Goal: Complete application form: Complete application form

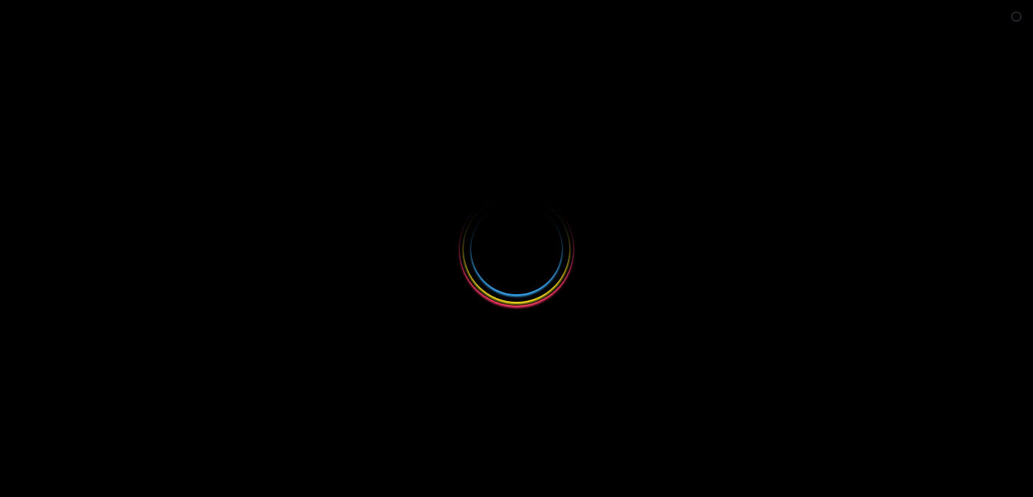
select select
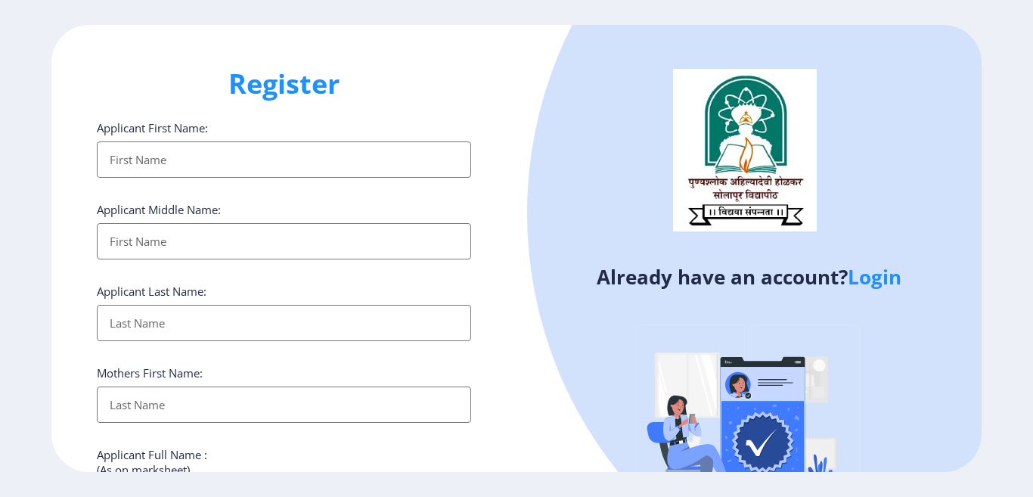
type input "[EMAIL_ADDRESS][DOMAIN_NAME]"
click at [236, 160] on input "Applicant First Name:" at bounding box center [284, 159] width 374 height 36
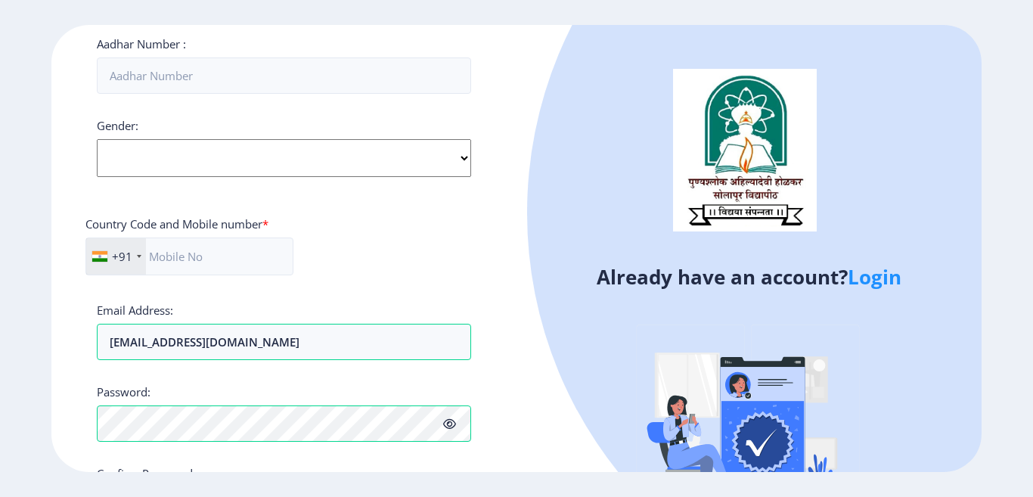
scroll to position [529, 0]
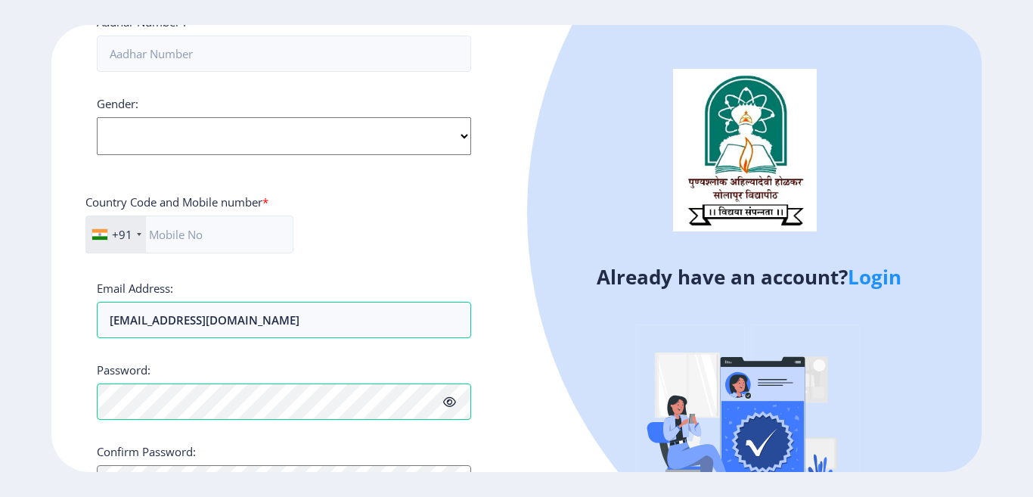
click at [880, 281] on link "Login" at bounding box center [875, 276] width 54 height 27
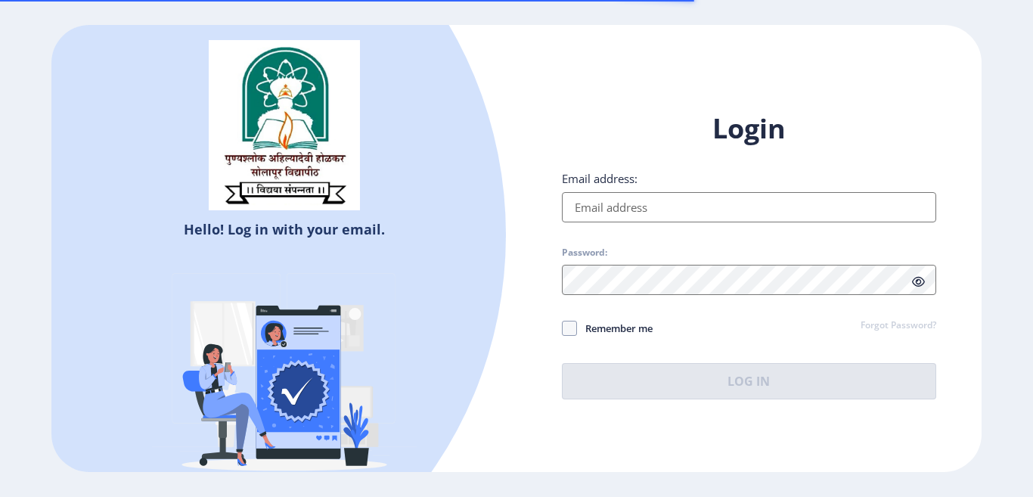
type input "jitendrajalkute@gmail.com"
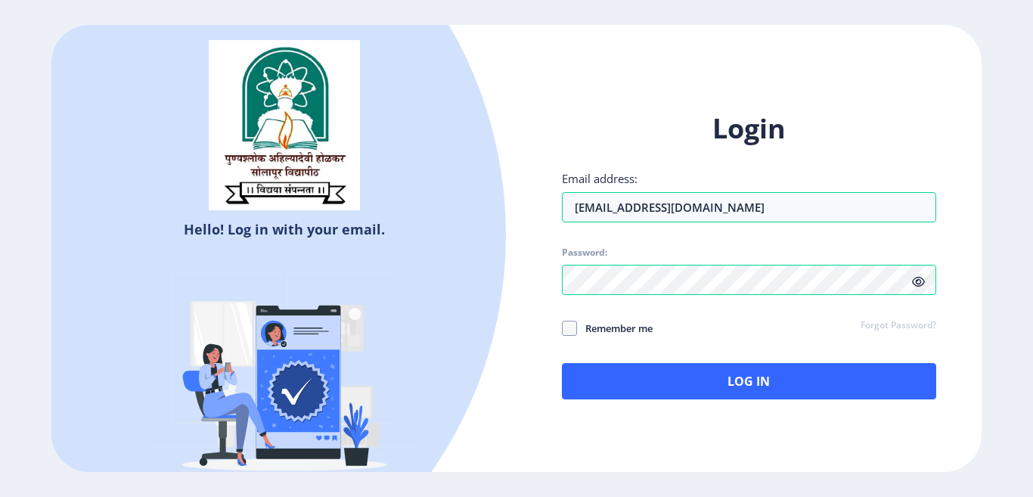
click at [621, 330] on span "Remember me" at bounding box center [615, 328] width 76 height 18
click at [563, 329] on input "Remember me" at bounding box center [562, 328] width 1 height 1
checkbox input "true"
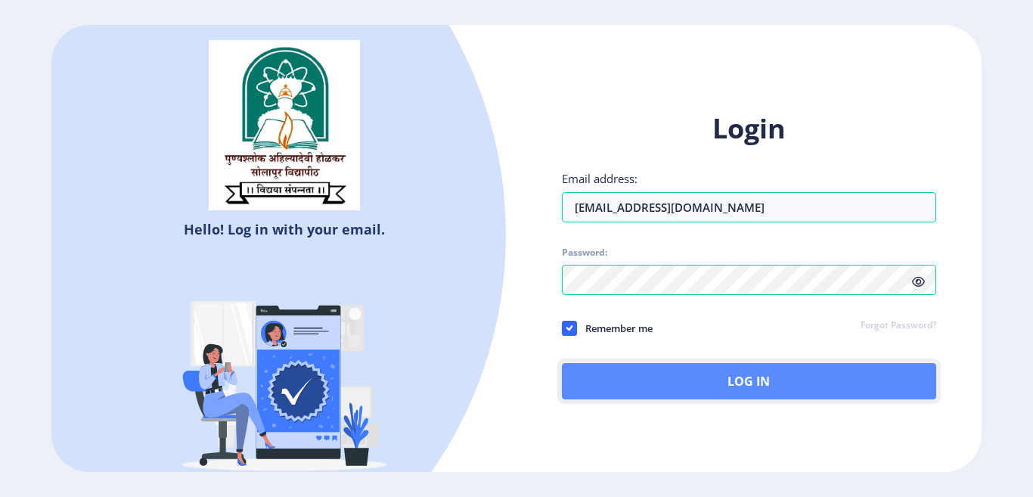
click at [734, 386] on button "Log In" at bounding box center [749, 381] width 374 height 36
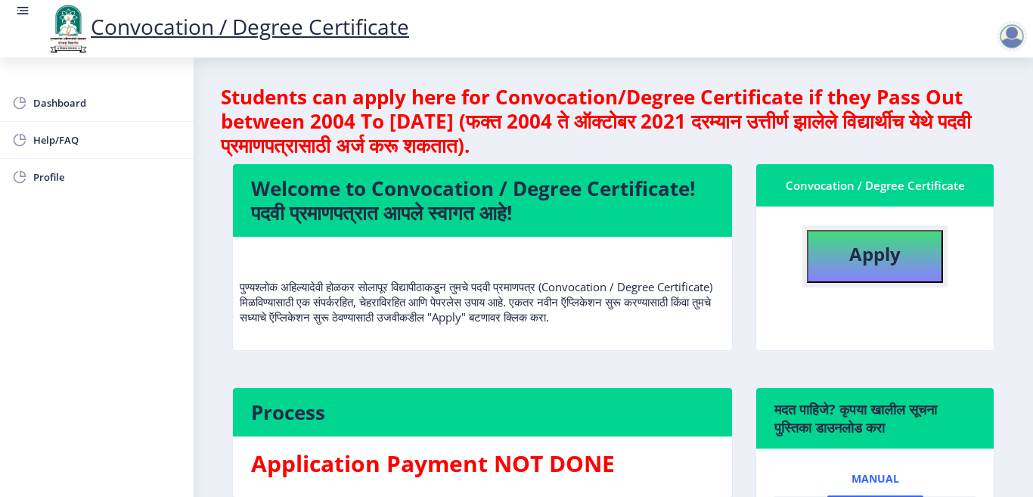
click at [867, 262] on b "Apply" at bounding box center [874, 253] width 51 height 25
select select
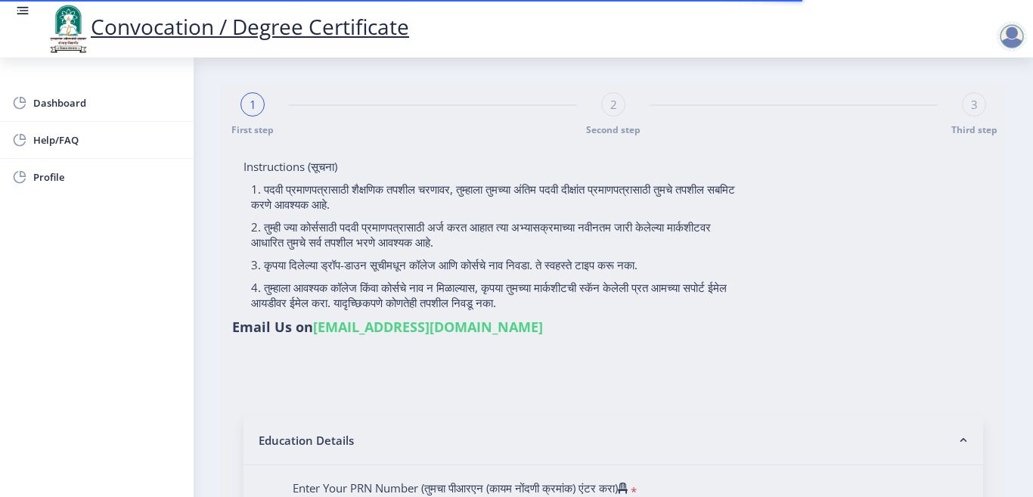
type input "[PERSON_NAME] jalkute"
type input "Vimal"
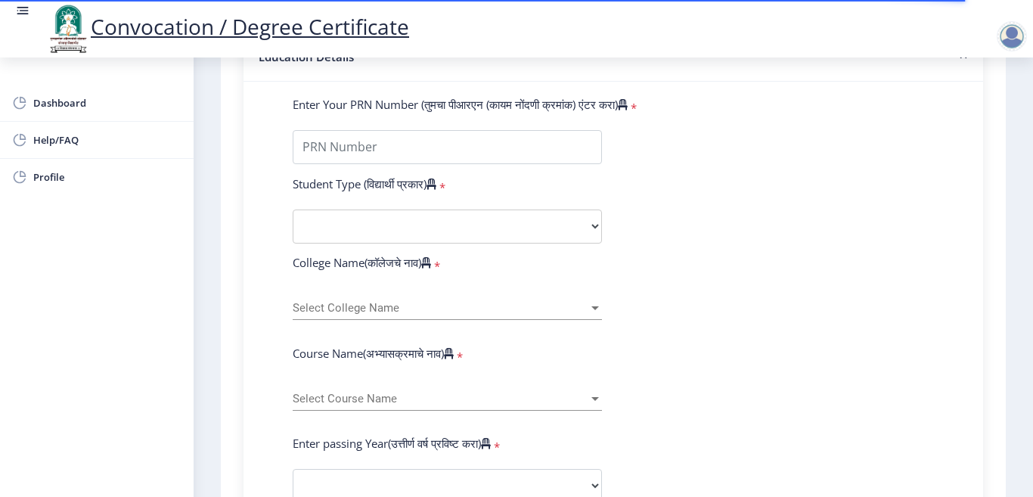
scroll to position [454, 0]
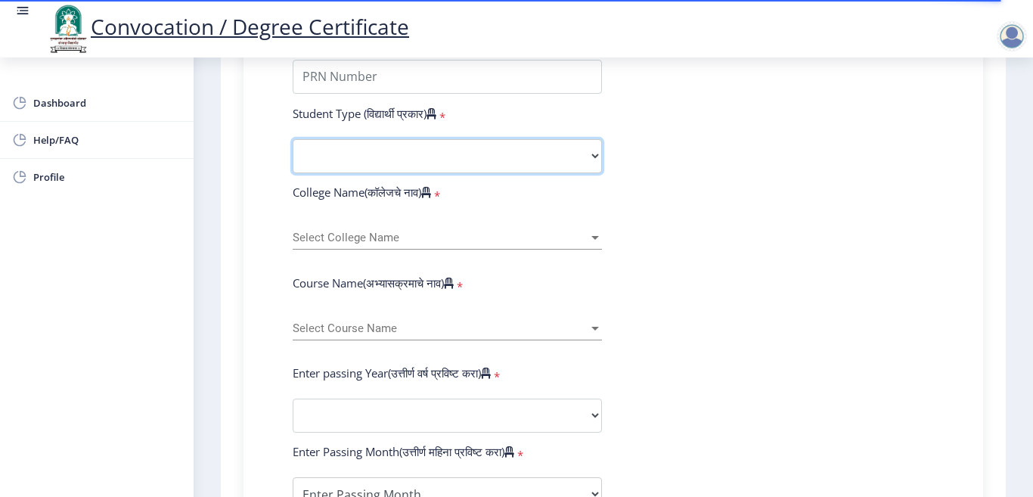
click at [591, 154] on select "Select Student Type Regular External" at bounding box center [447, 156] width 309 height 34
select select "Regular"
click at [293, 139] on select "Select Student Type Regular External" at bounding box center [447, 156] width 309 height 34
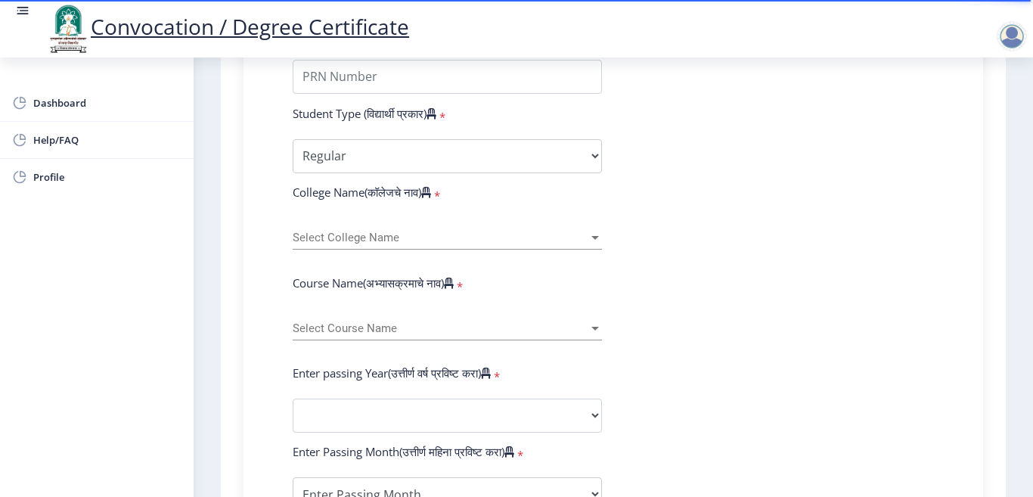
click at [592, 240] on div at bounding box center [595, 237] width 14 height 13
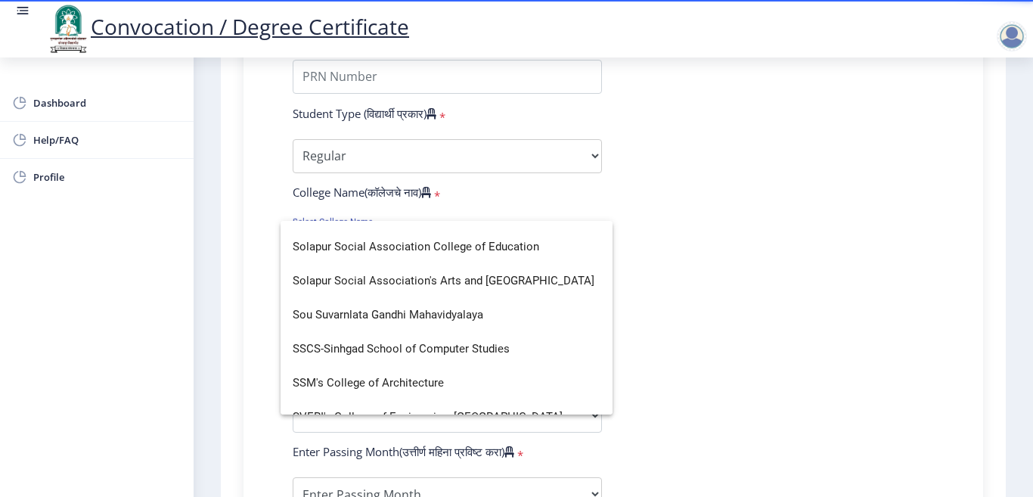
scroll to position [4654, 0]
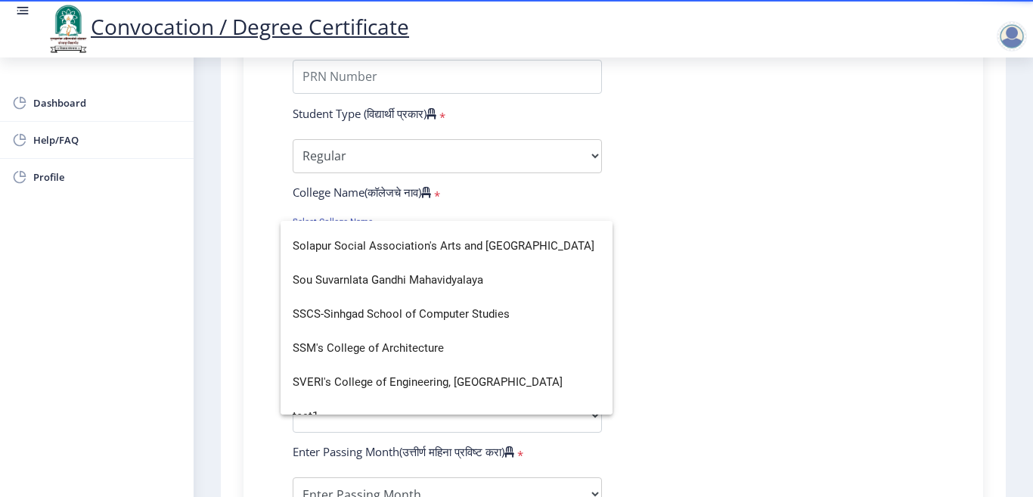
click at [797, 278] on div at bounding box center [516, 248] width 1033 height 497
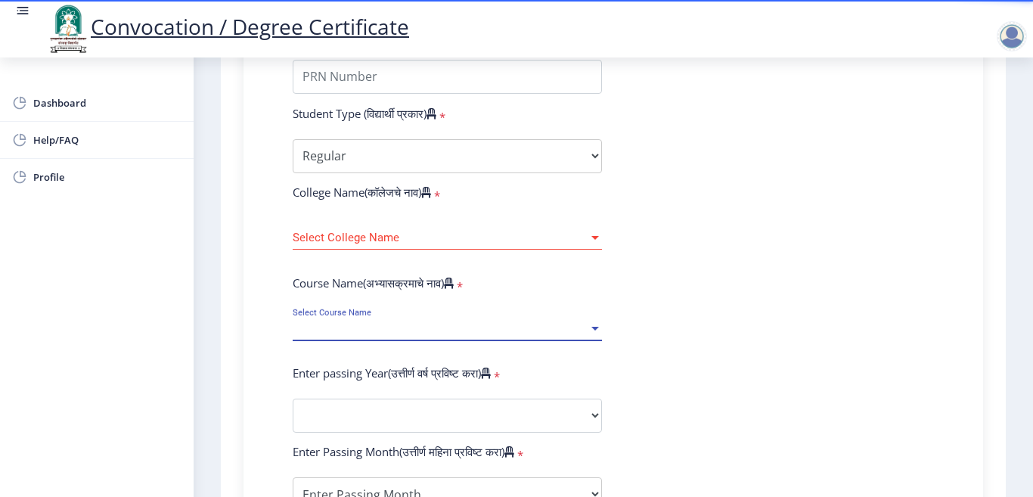
click at [592, 325] on div at bounding box center [595, 328] width 14 height 13
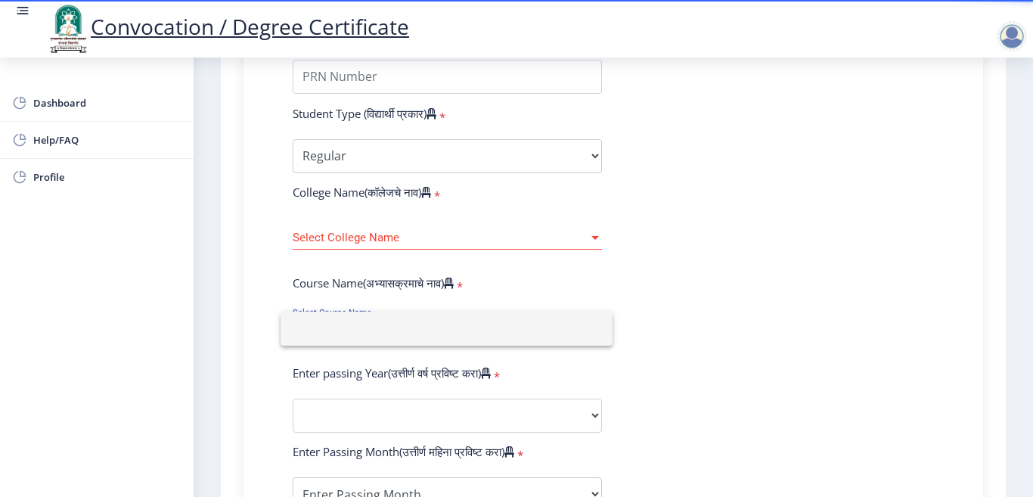
click at [842, 261] on div at bounding box center [516, 248] width 1033 height 497
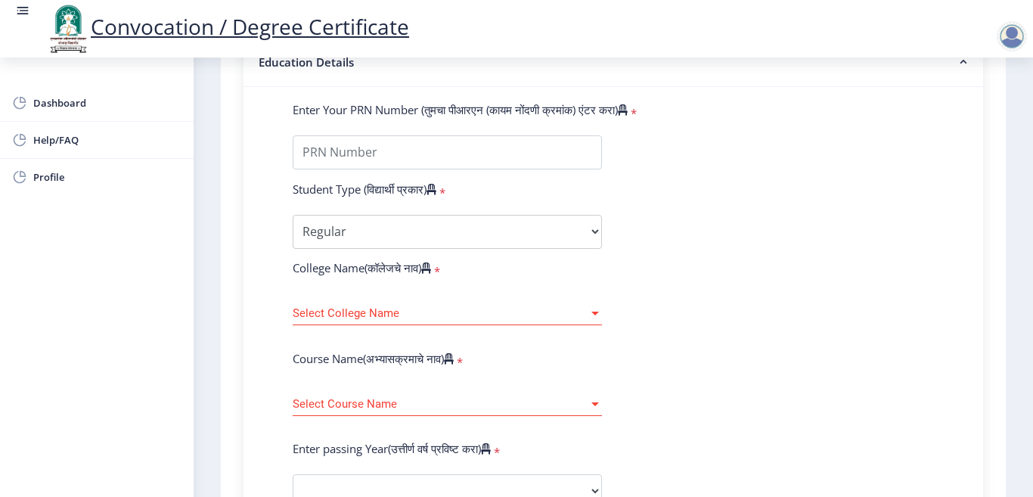
scroll to position [454, 0]
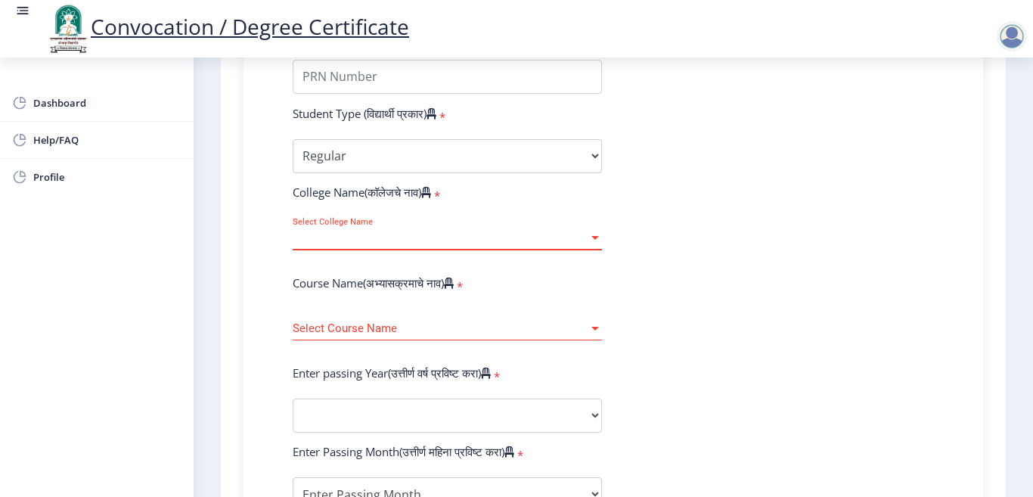
click at [594, 239] on div at bounding box center [595, 238] width 8 height 4
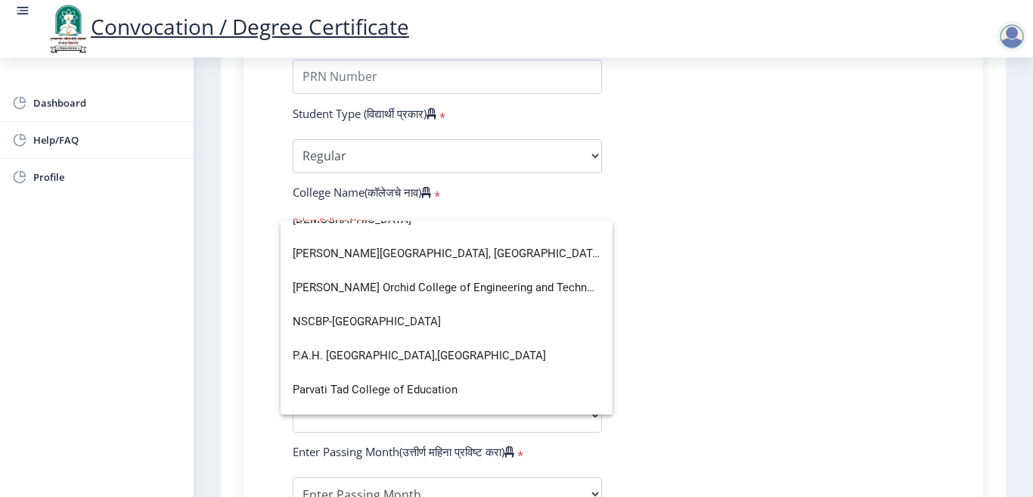
scroll to position [2496, 0]
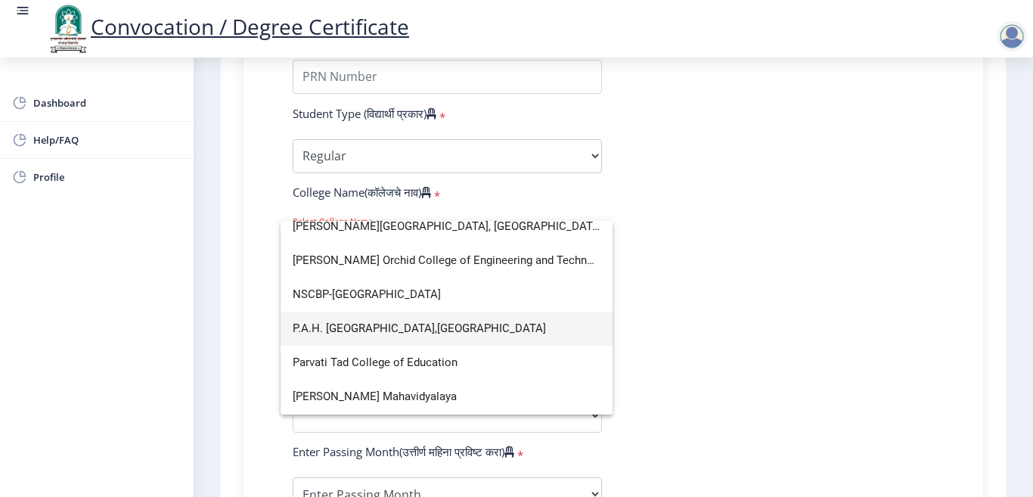
click at [408, 325] on span "P.A.H. Solapur University,Solapur" at bounding box center [447, 329] width 308 height 34
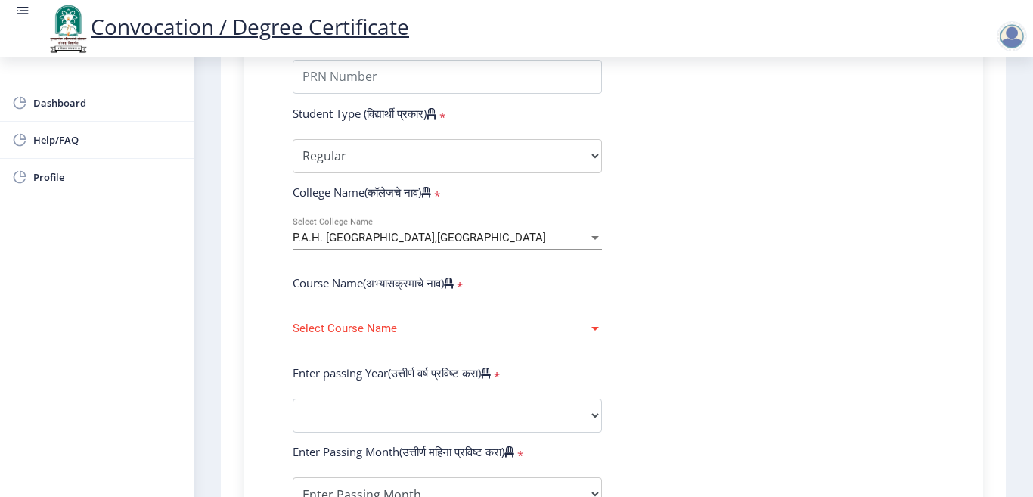
click at [594, 327] on div at bounding box center [595, 329] width 8 height 4
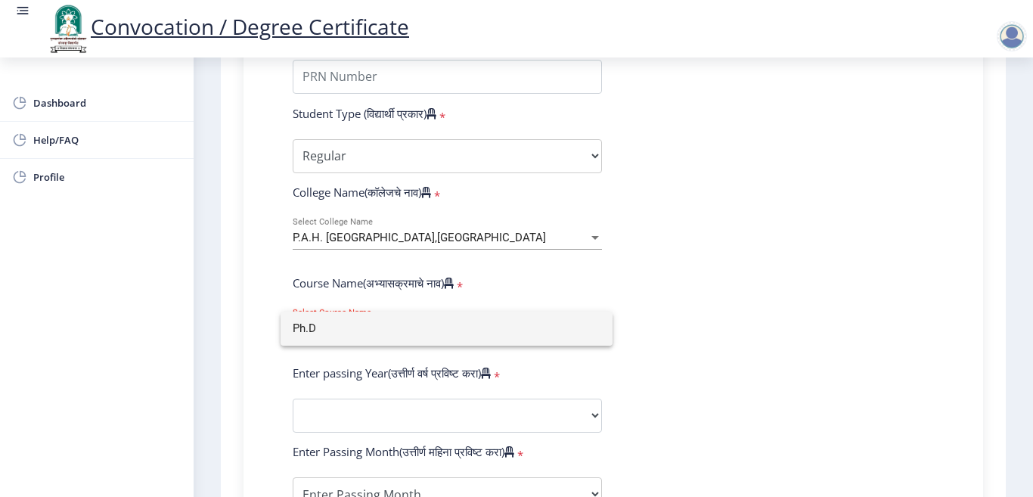
type input "Ph.D"
click at [855, 292] on div at bounding box center [516, 248] width 1033 height 497
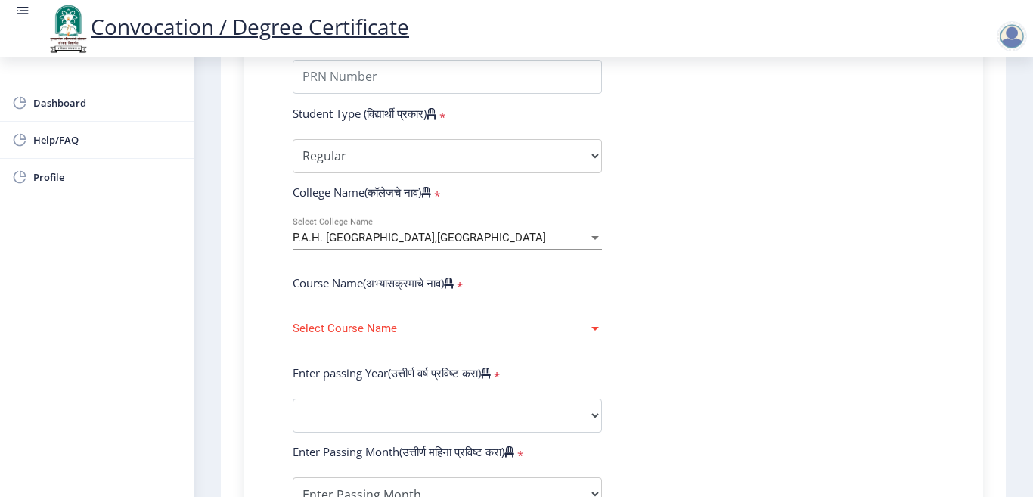
click at [594, 327] on div at bounding box center [595, 329] width 8 height 4
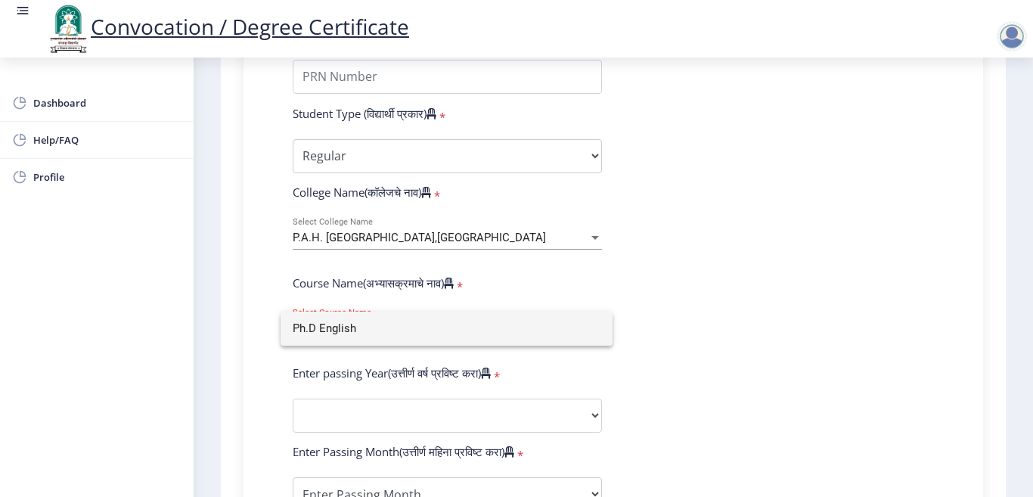
type input "Ph.D English"
click at [900, 283] on div at bounding box center [516, 248] width 1033 height 497
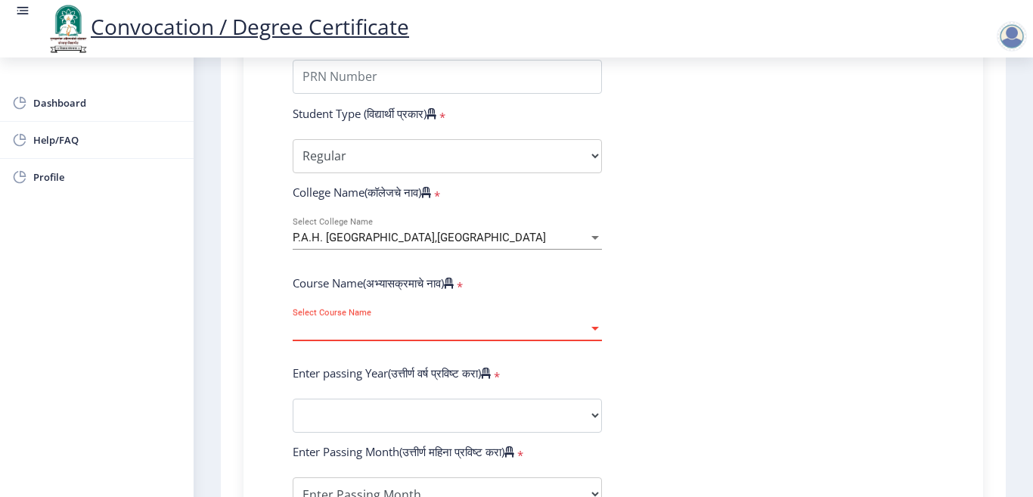
click at [594, 327] on div at bounding box center [595, 329] width 8 height 4
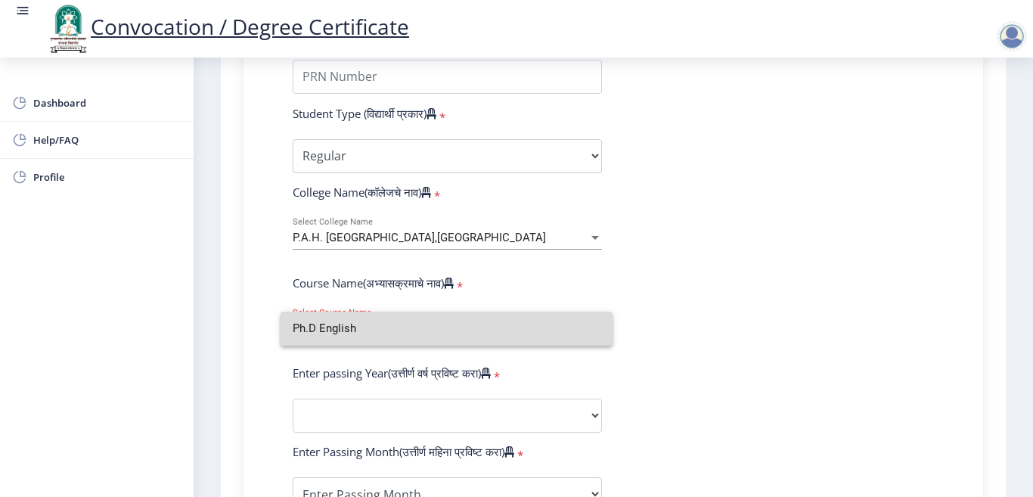
click at [441, 341] on input "Ph.D English" at bounding box center [447, 329] width 308 height 34
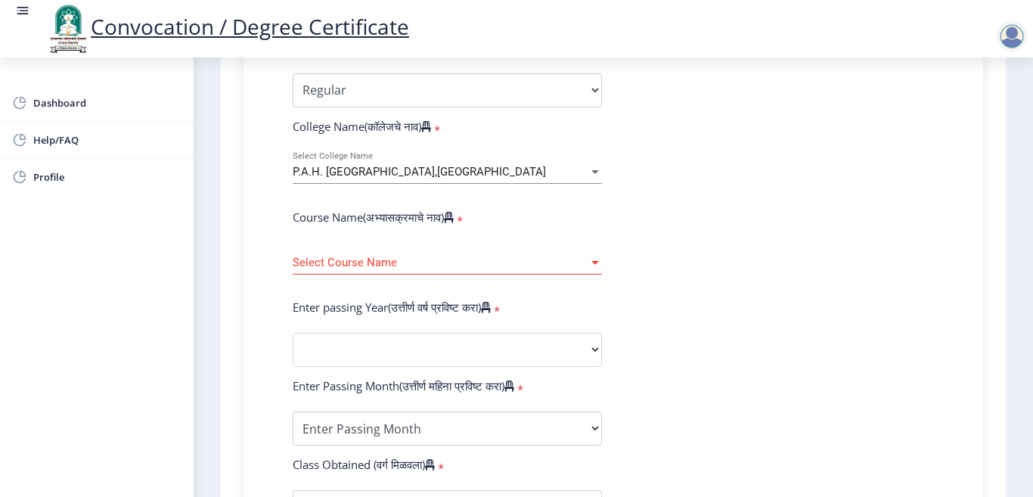
scroll to position [605, 0]
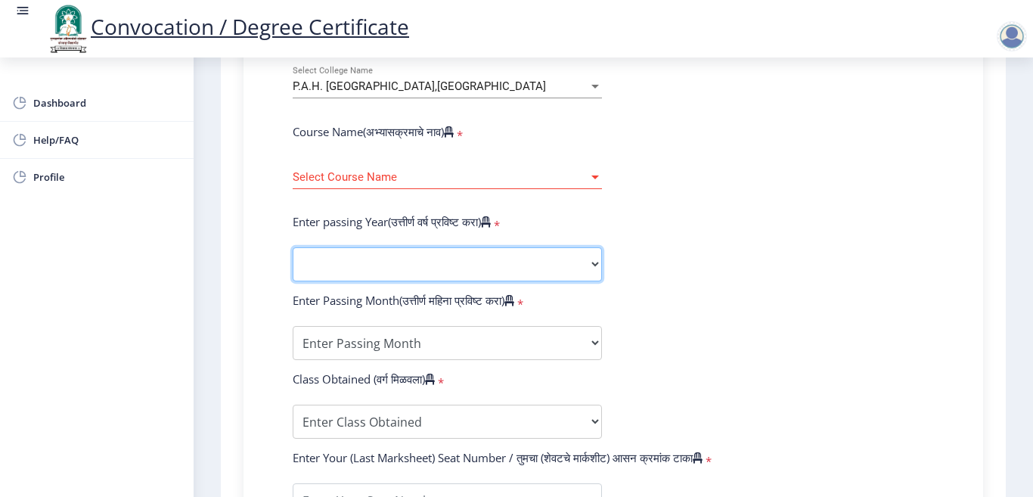
click at [402, 268] on select "2025 2024 2023 2022 2021 2020 2019 2018 2017 2016 2015 2014 2013 2012 2011 2010…" at bounding box center [447, 264] width 309 height 34
select select "2025"
click at [293, 247] on select "2025 2024 2023 2022 2021 2020 2019 2018 2017 2016 2015 2014 2013 2012 2011 2010…" at bounding box center [447, 264] width 309 height 34
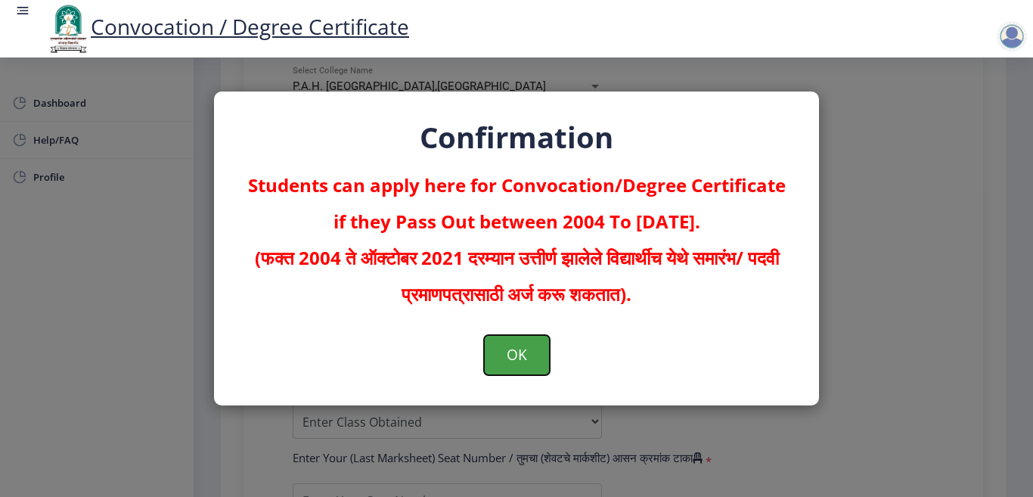
click at [526, 358] on button "OK" at bounding box center [517, 354] width 66 height 39
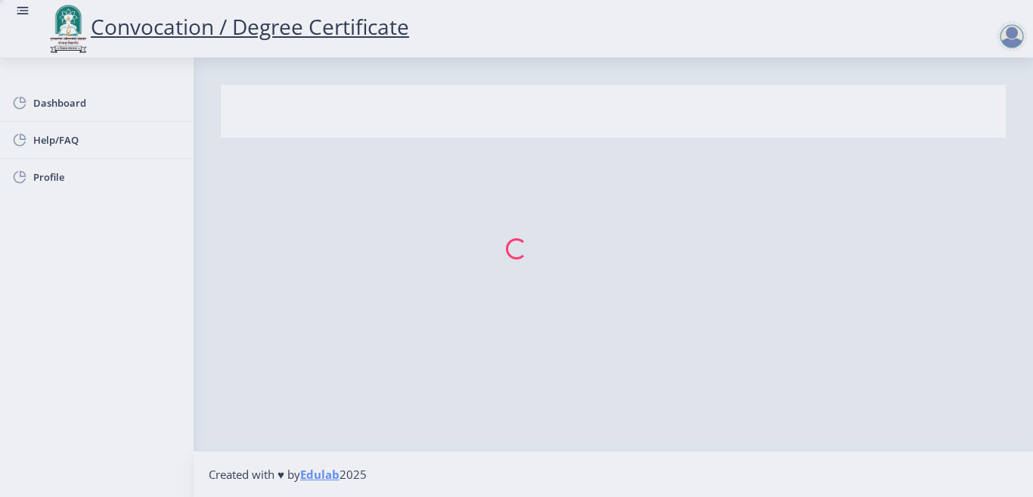
select select
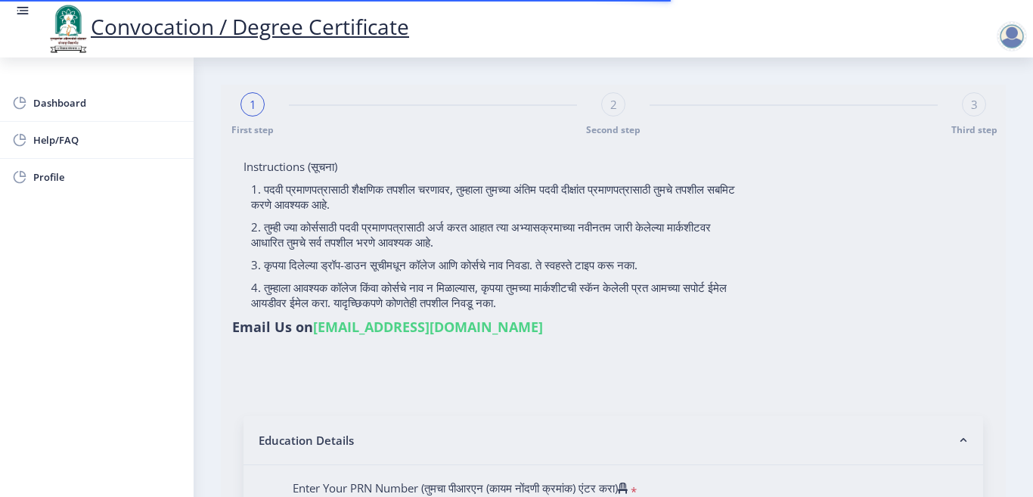
scroll to position [227, 0]
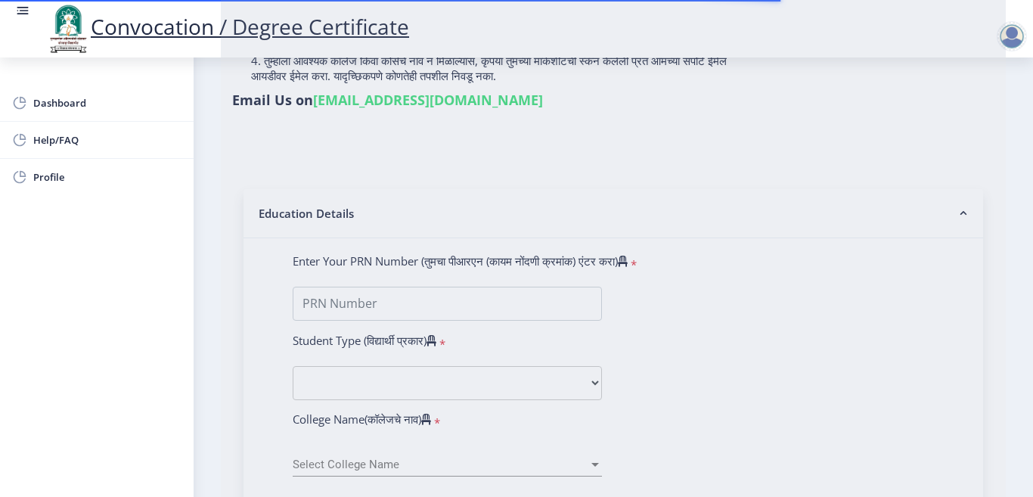
type input "[PERSON_NAME] jalkute"
type input "Vimal"
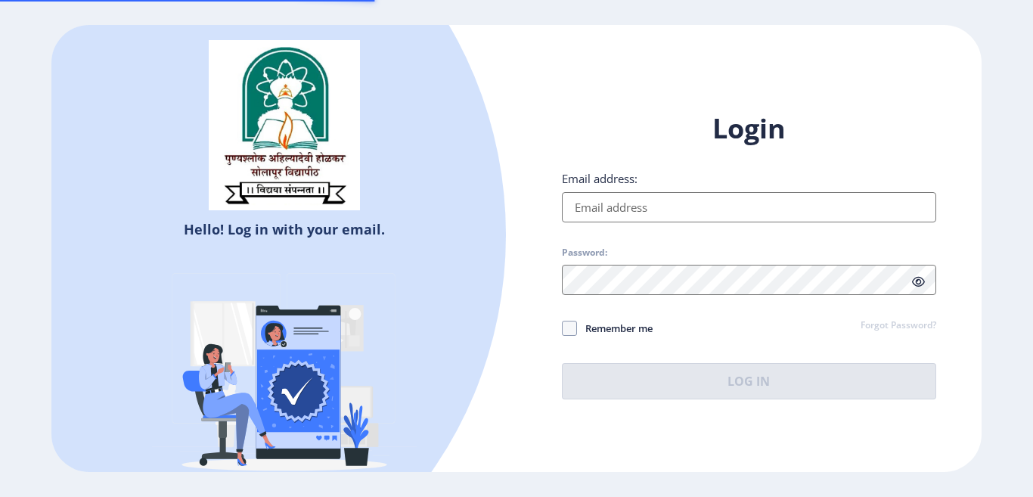
type input "[EMAIL_ADDRESS][DOMAIN_NAME]"
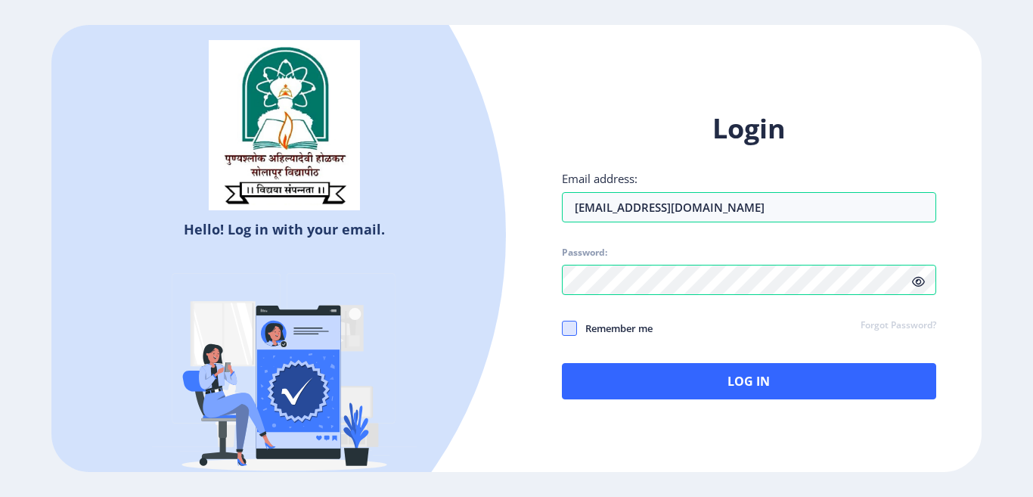
click at [572, 327] on span at bounding box center [569, 328] width 15 height 15
click at [563, 328] on input "Remember me" at bounding box center [562, 328] width 1 height 1
checkbox input "true"
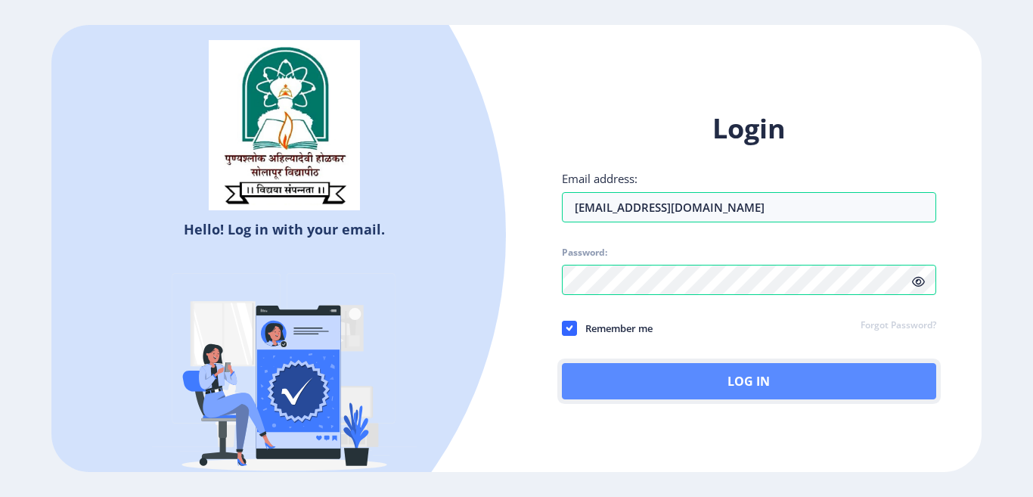
click at [749, 393] on button "Log In" at bounding box center [749, 381] width 374 height 36
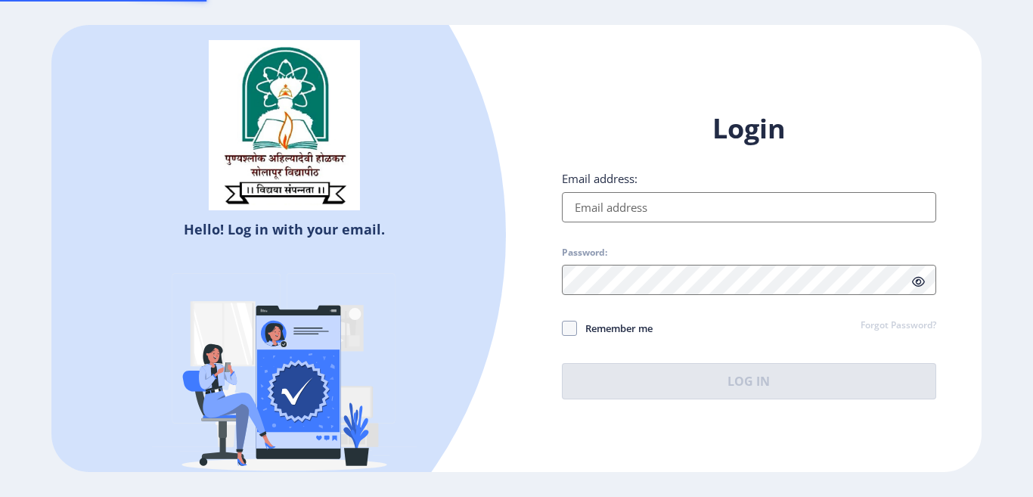
type input "[EMAIL_ADDRESS][DOMAIN_NAME]"
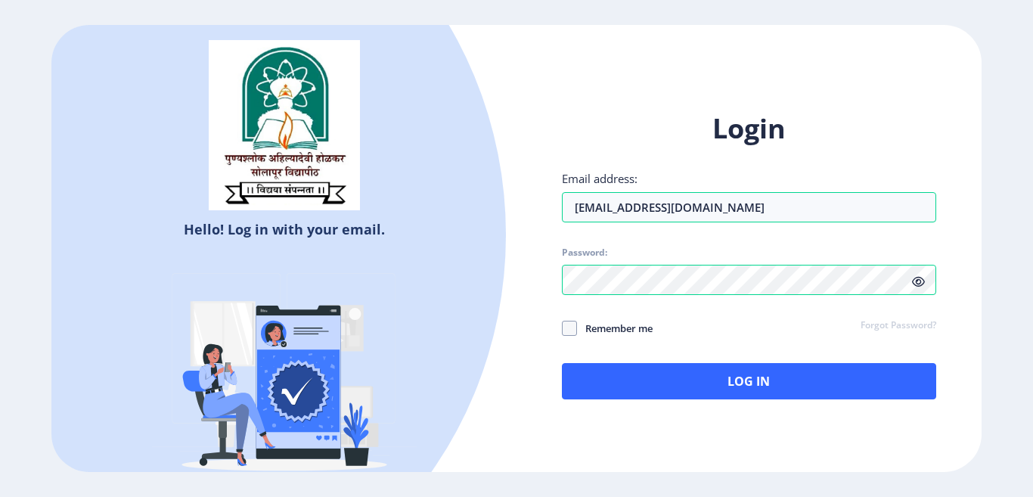
select select
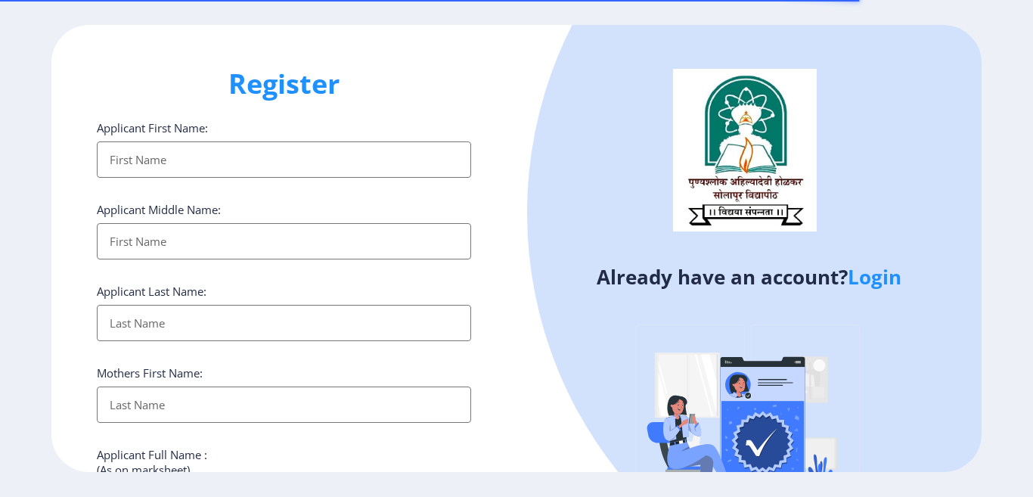
select select
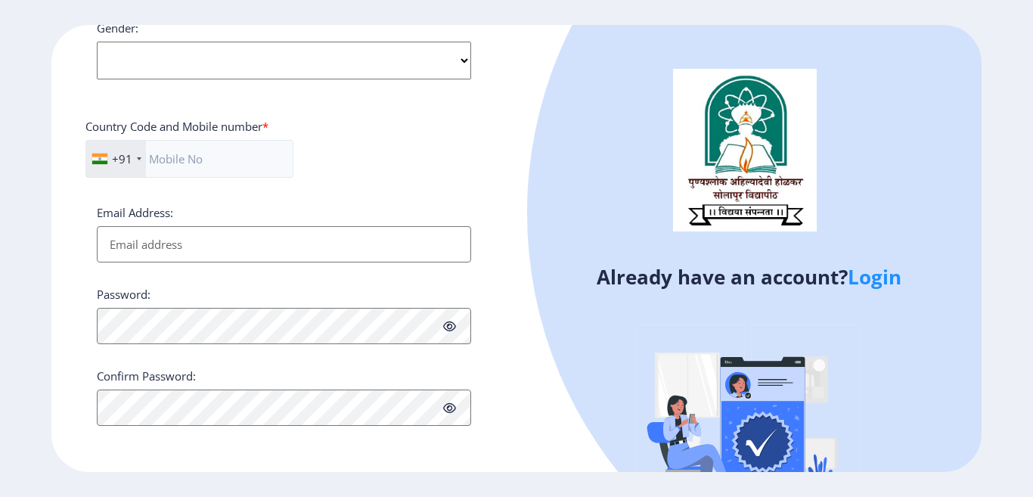
scroll to position [606, 0]
click at [871, 281] on link "Login" at bounding box center [875, 276] width 54 height 27
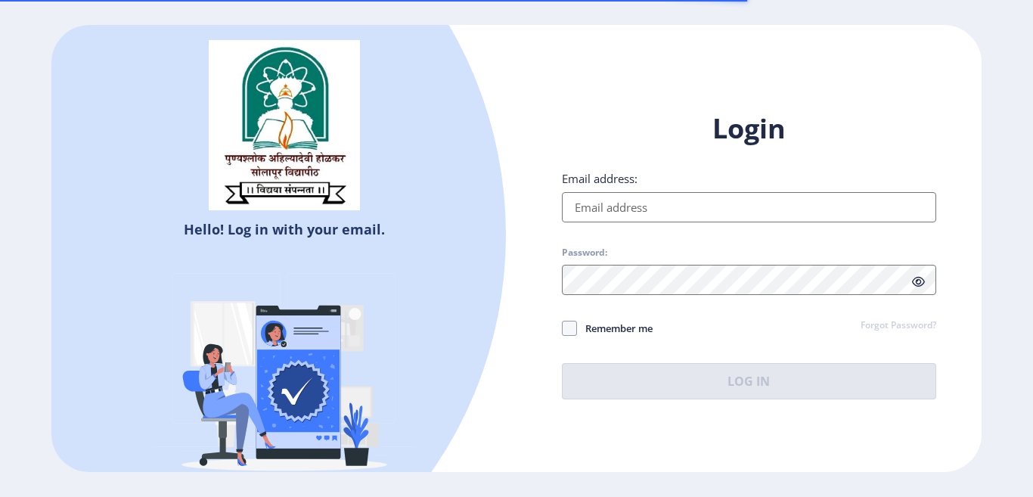
type input "[EMAIL_ADDRESS][DOMAIN_NAME]"
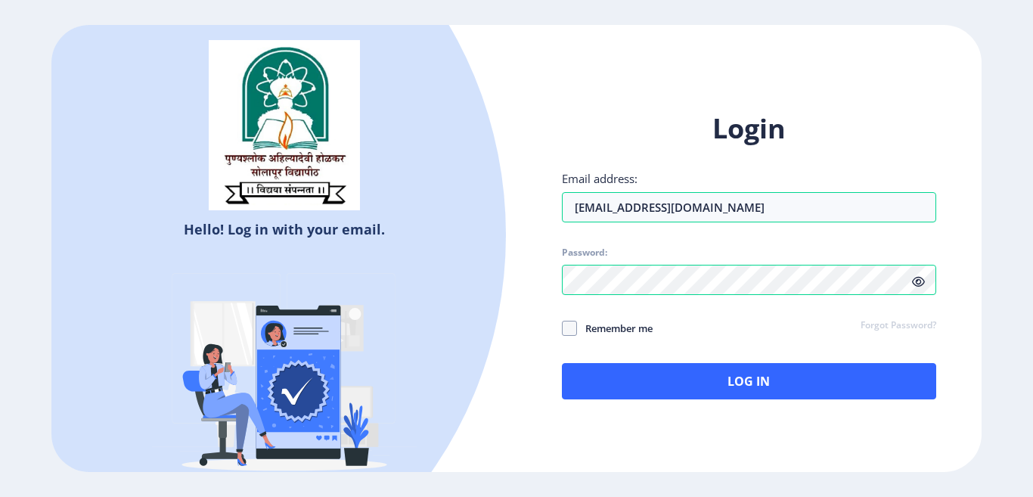
click at [610, 329] on span "Remember me" at bounding box center [615, 328] width 76 height 18
click at [563, 329] on input "Remember me" at bounding box center [562, 328] width 1 height 1
checkbox input "true"
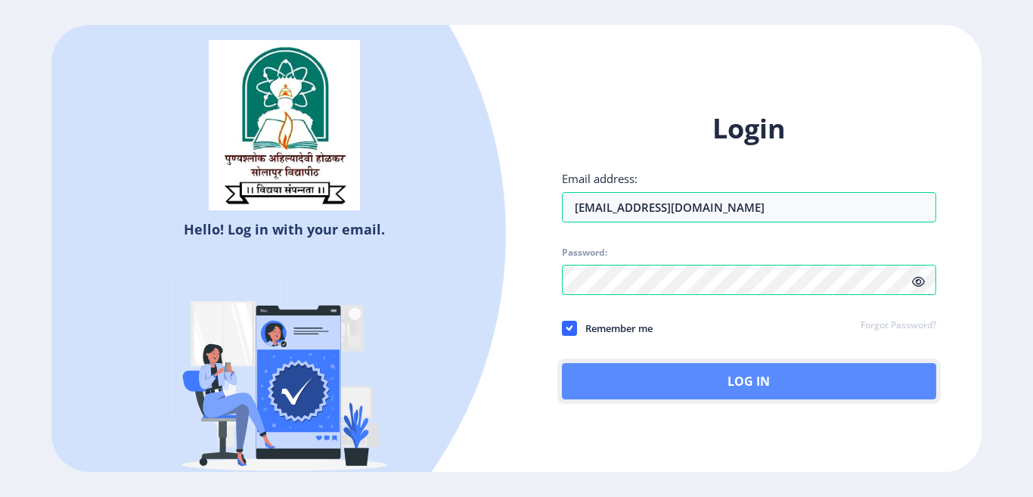
click at [766, 386] on button "Log In" at bounding box center [749, 381] width 374 height 36
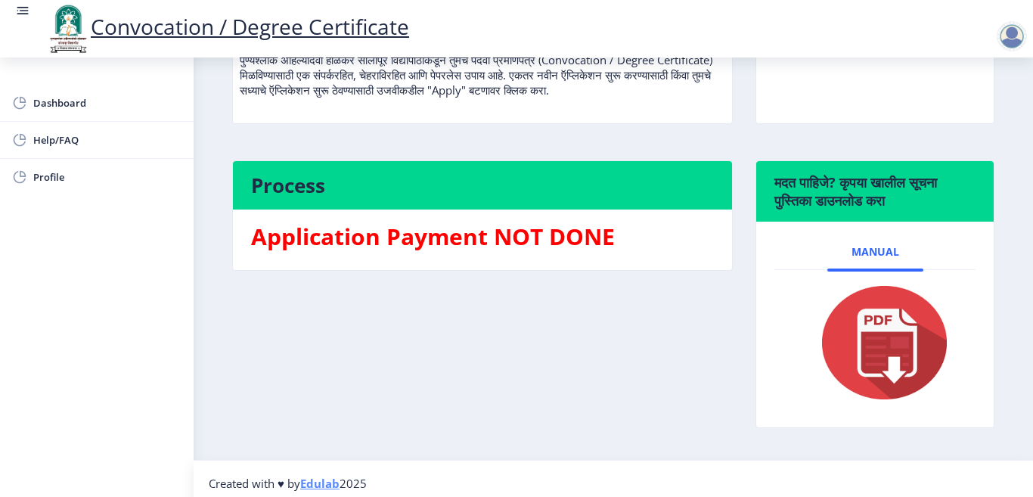
scroll to position [251, 0]
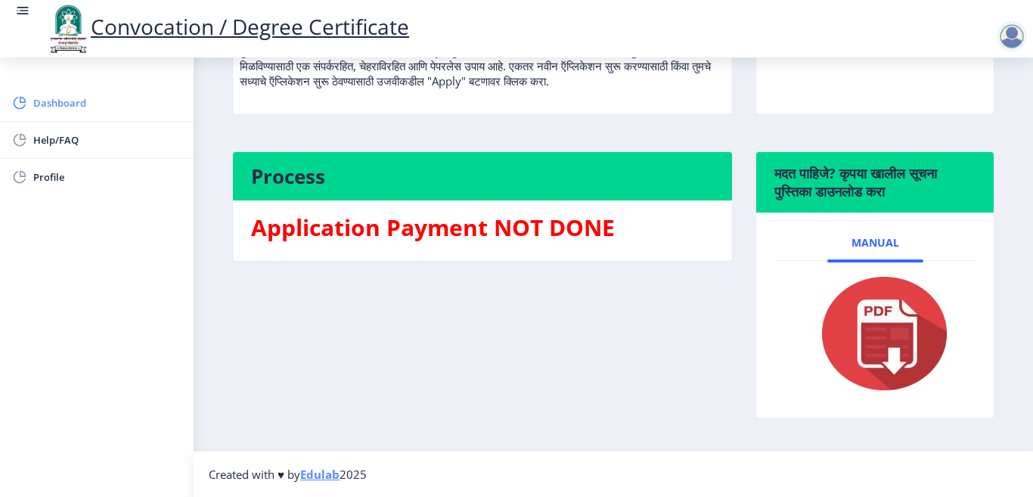
click at [56, 101] on span "Dashboard" at bounding box center [107, 103] width 148 height 18
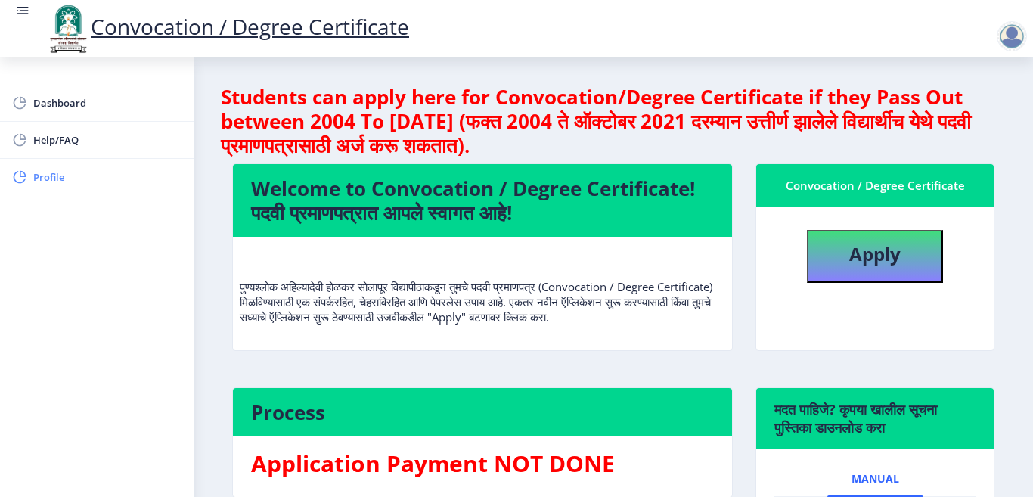
click at [47, 176] on span "Profile" at bounding box center [107, 177] width 148 height 18
select select
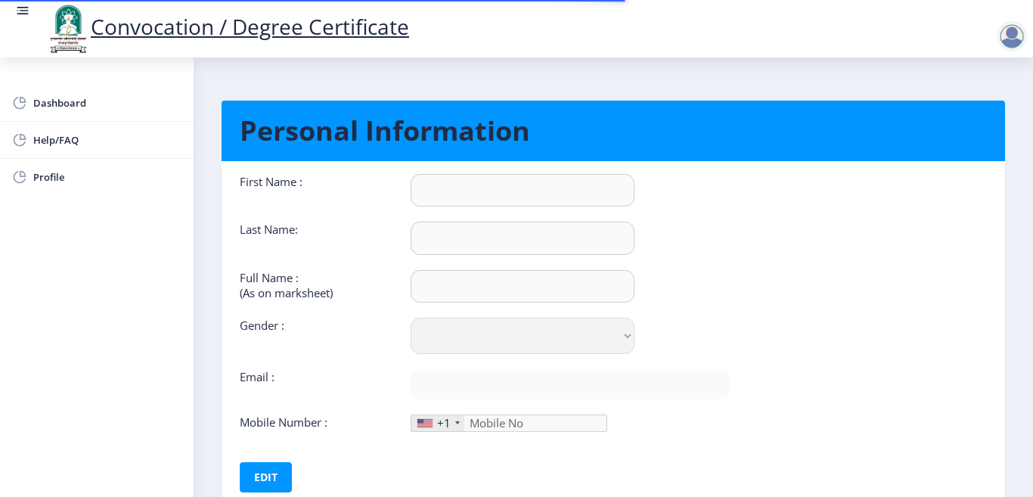
type input "Jitendra"
type input "Jalkute"
type input "[PERSON_NAME] jalkute"
select select "[DEMOGRAPHIC_DATA]"
type input "[EMAIL_ADDRESS][DOMAIN_NAME]"
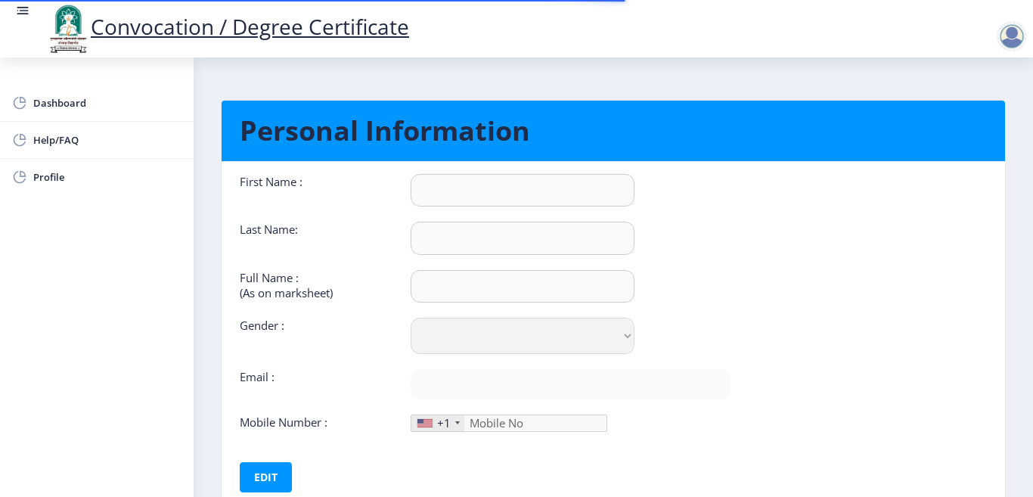
type input "9403486287"
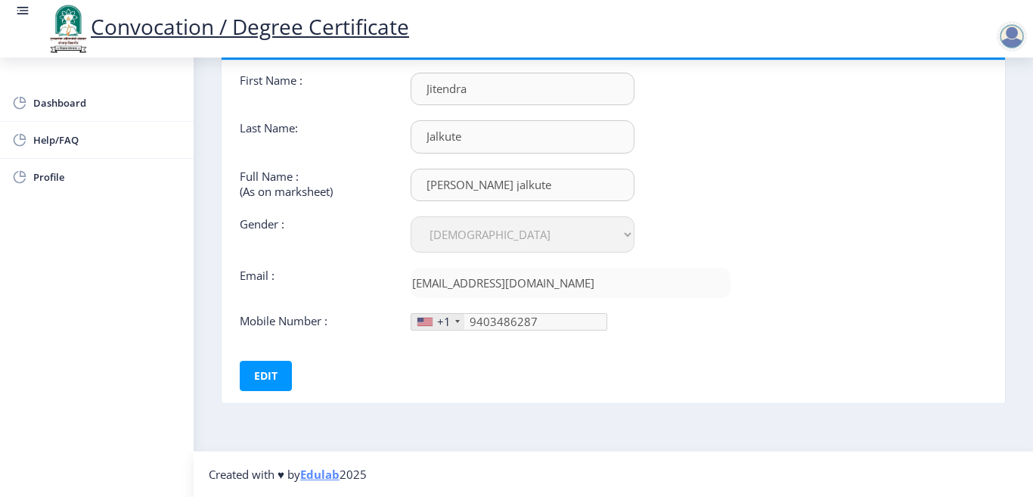
click at [783, 251] on nb-card-body "First Name : [PERSON_NAME] Last Name: Jalkute Full Name : (As on marksheet) [PE…" at bounding box center [613, 232] width 806 height 343
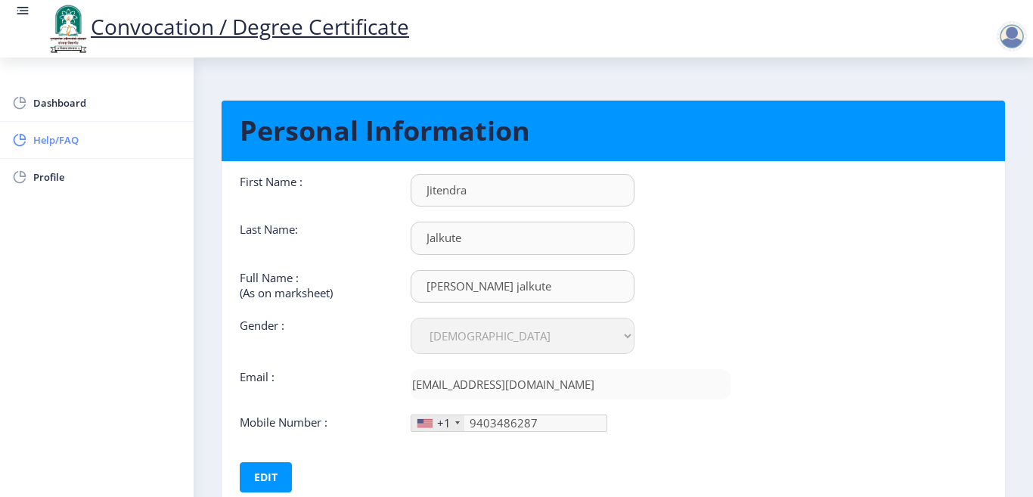
click at [59, 141] on span "Help/FAQ" at bounding box center [107, 140] width 148 height 18
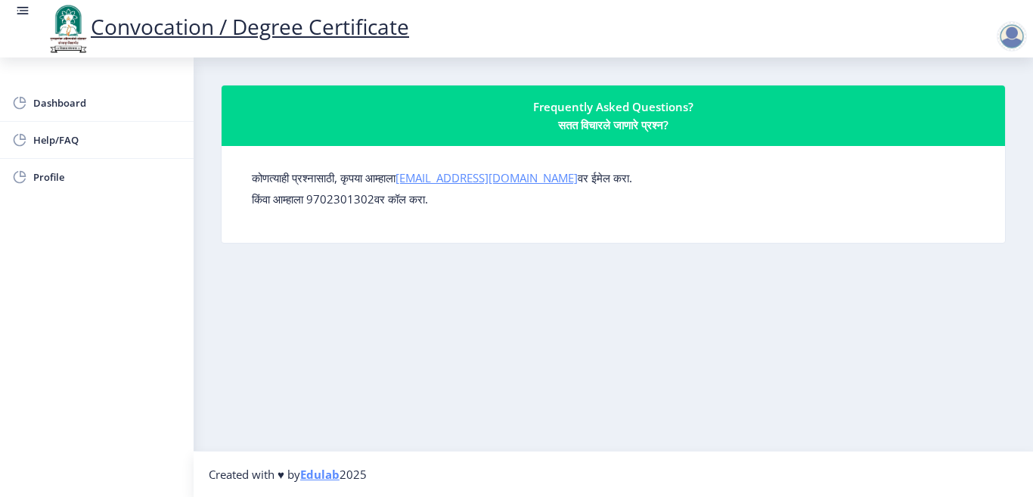
click at [487, 177] on link "[EMAIL_ADDRESS][DOMAIN_NAME]" at bounding box center [487, 177] width 182 height 15
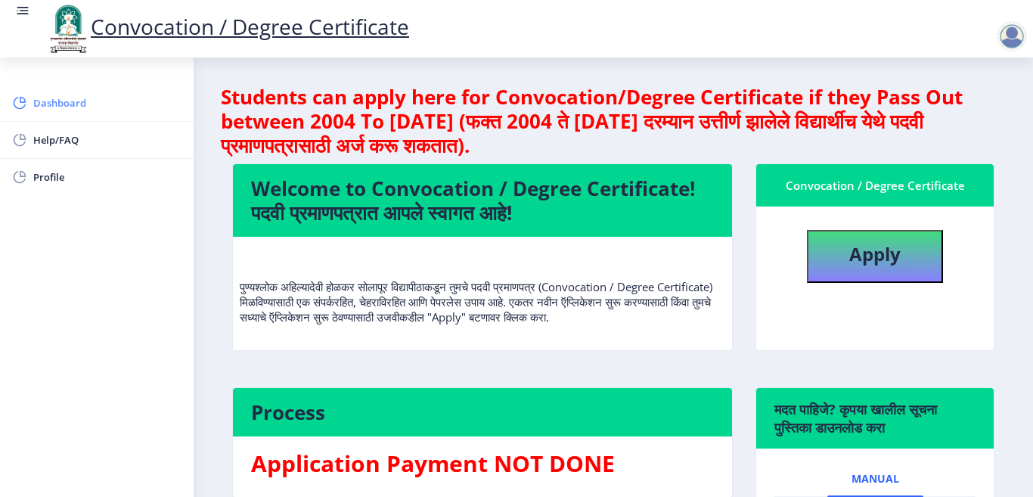
click at [59, 102] on span "Dashboard" at bounding box center [107, 103] width 148 height 18
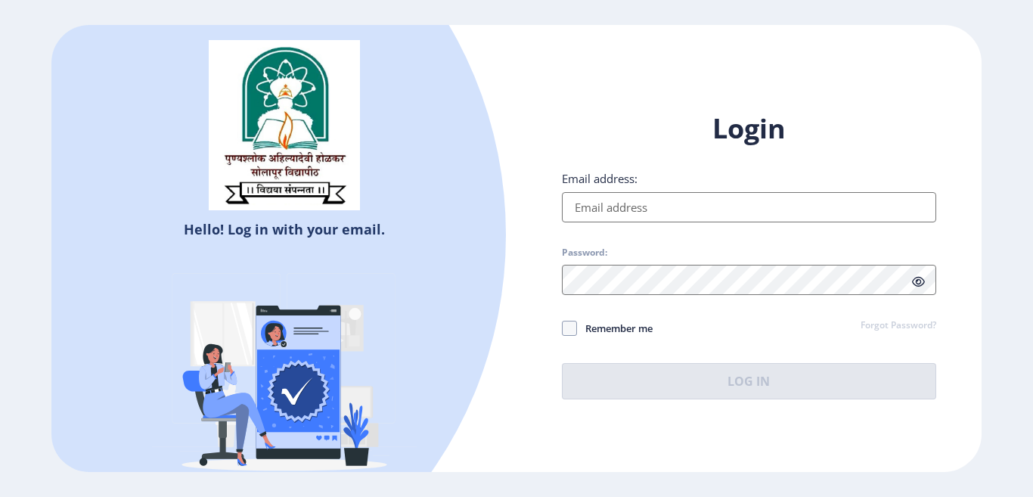
select select
